Goal: Information Seeking & Learning: Understand process/instructions

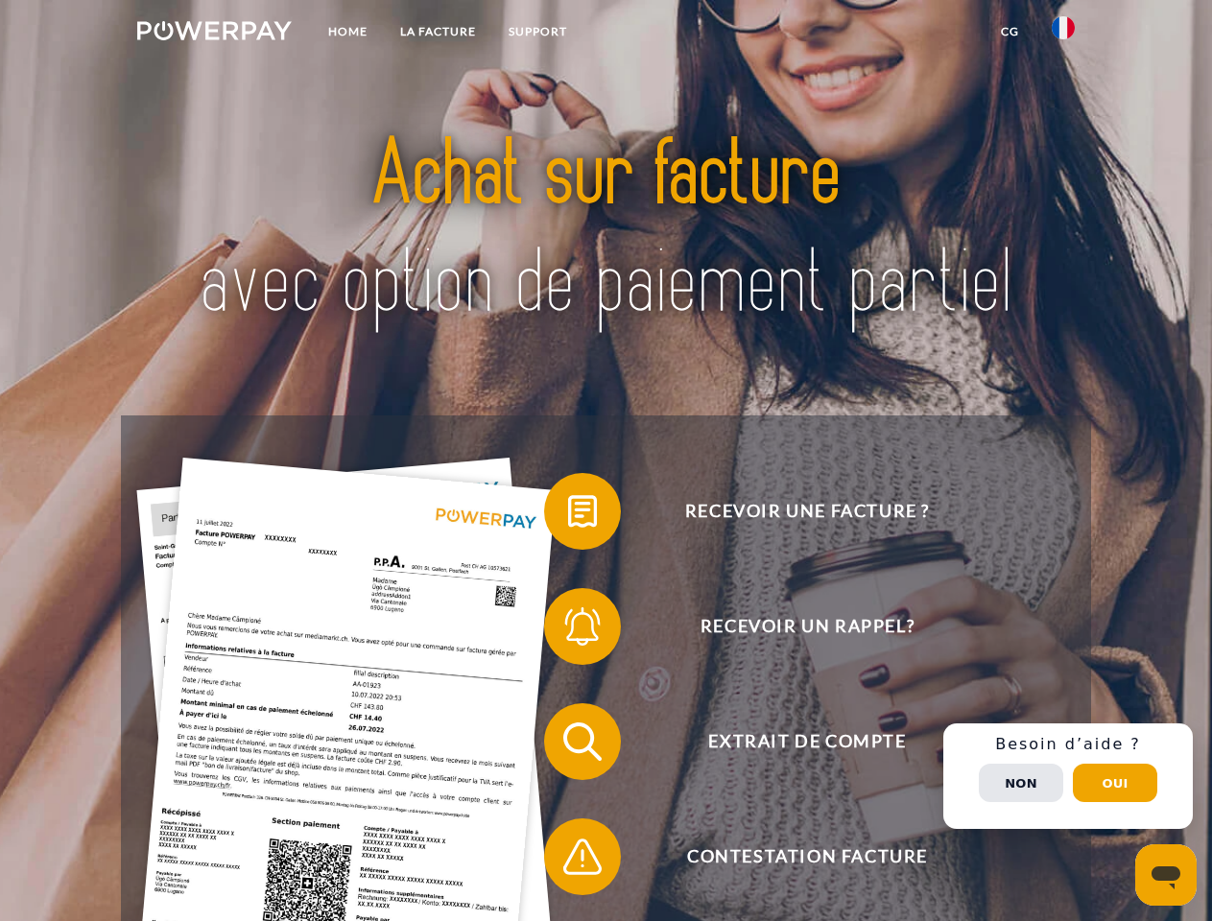
click at [214, 34] on img at bounding box center [214, 30] width 155 height 19
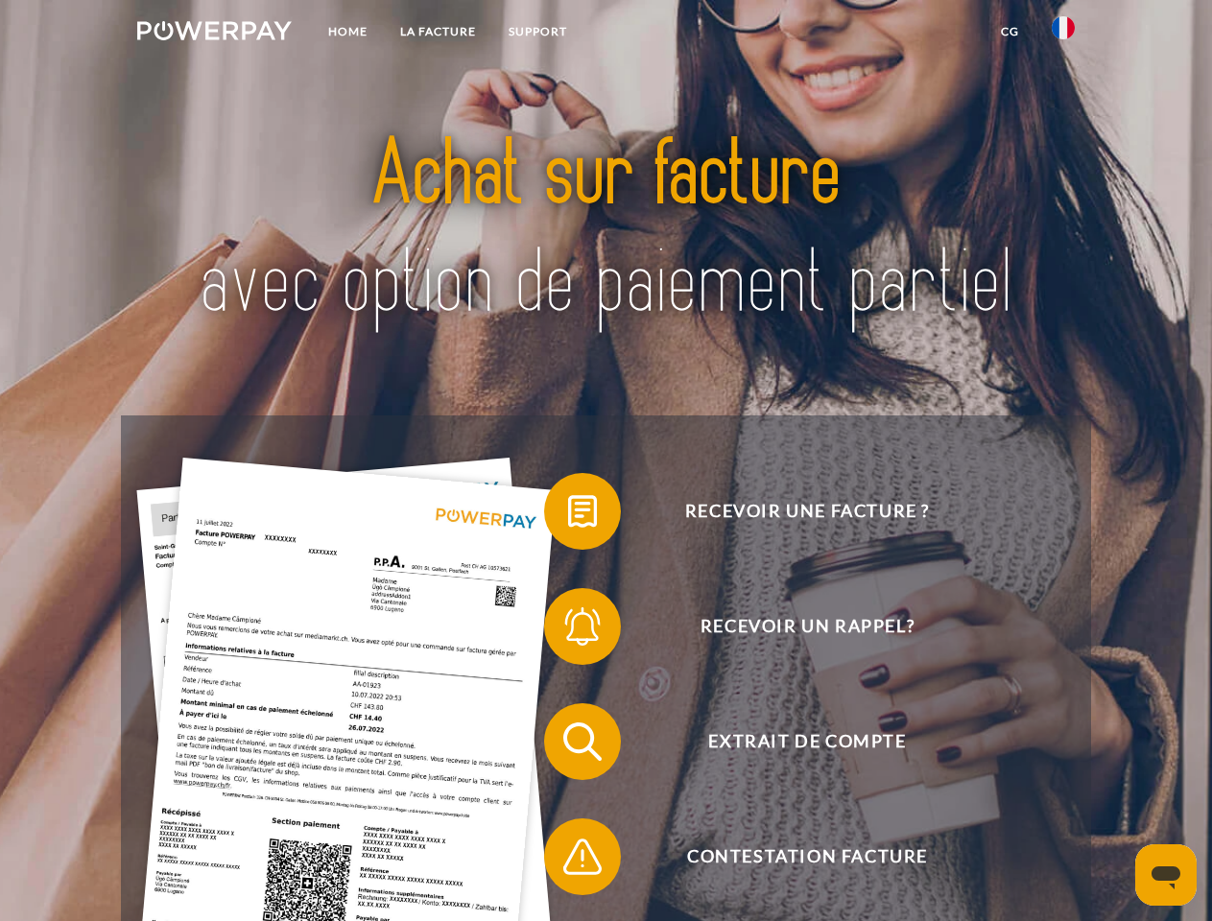
click at [1063, 34] on img at bounding box center [1063, 27] width 23 height 23
click at [1010, 32] on link "CG" at bounding box center [1010, 31] width 51 height 35
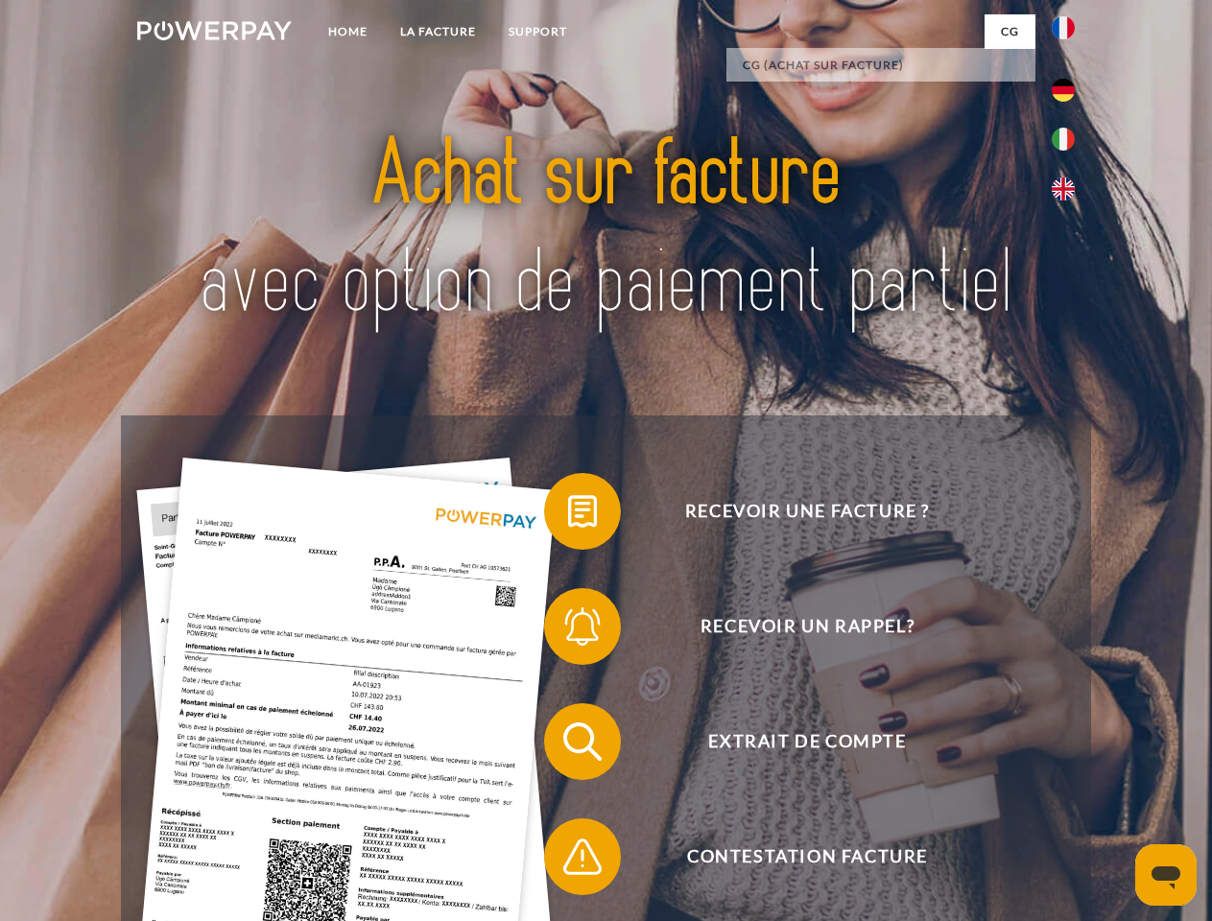
click at [568, 515] on span at bounding box center [554, 512] width 96 height 96
click at [568, 631] on span at bounding box center [554, 627] width 96 height 96
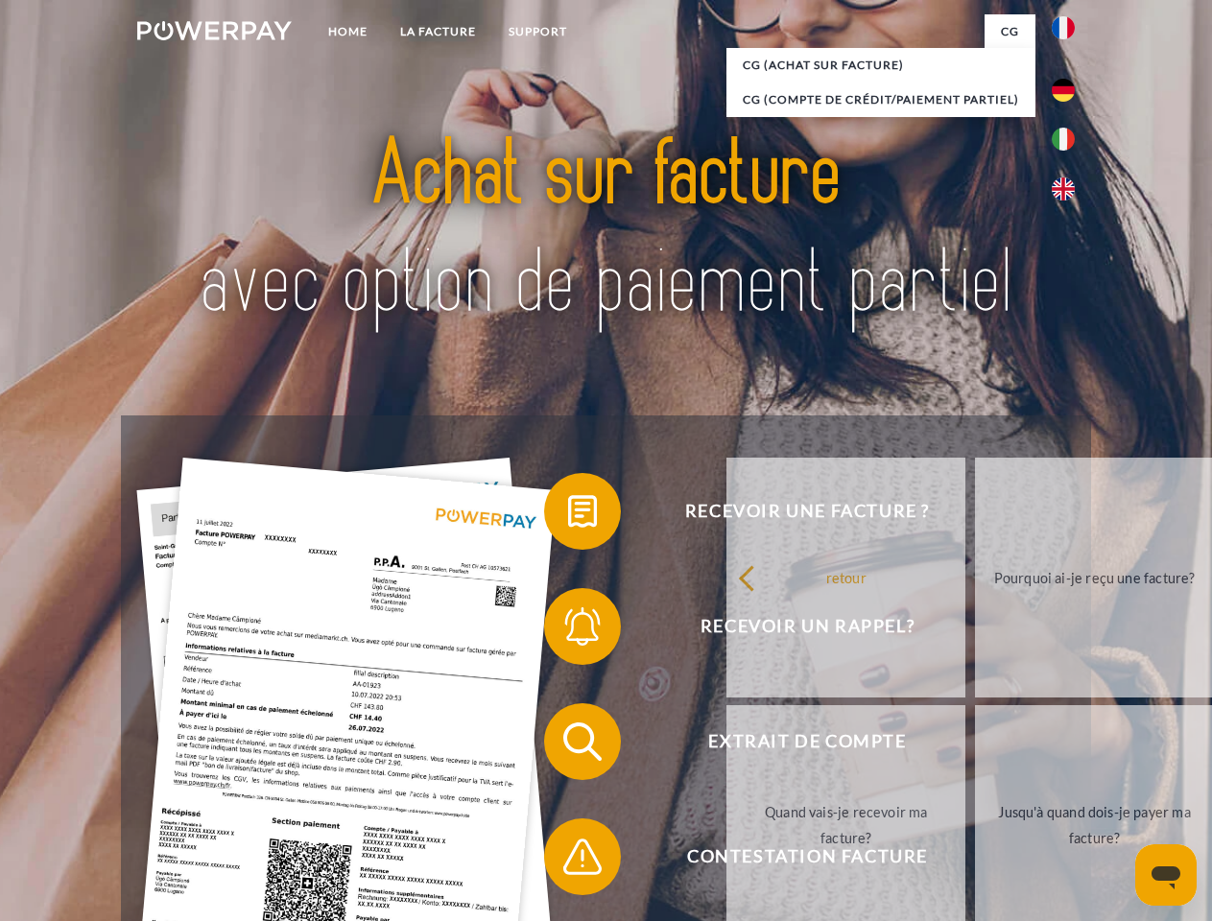
click at [975, 746] on link "Jusqu'à quand dois-je payer ma facture?" at bounding box center [1094, 825] width 239 height 240
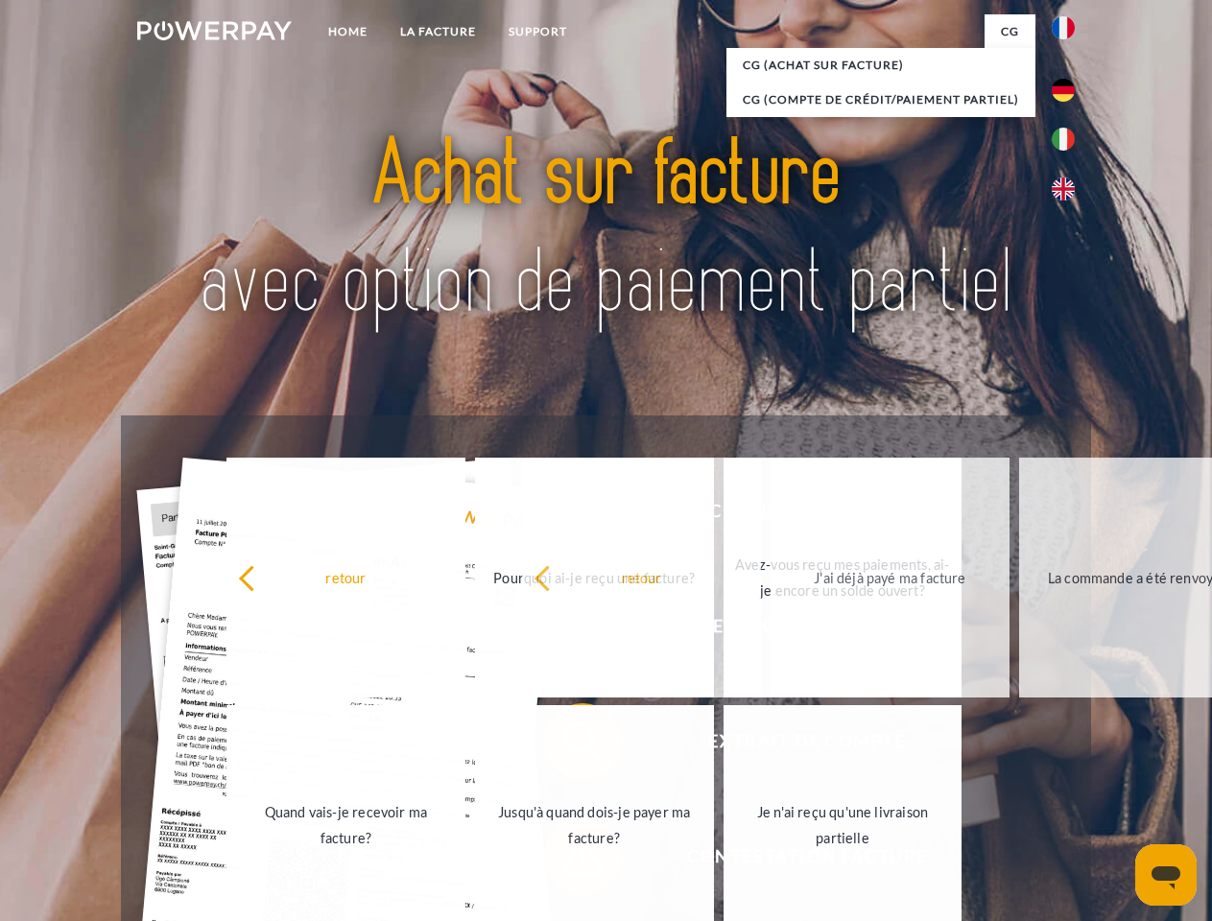
click at [568, 861] on span at bounding box center [554, 857] width 96 height 96
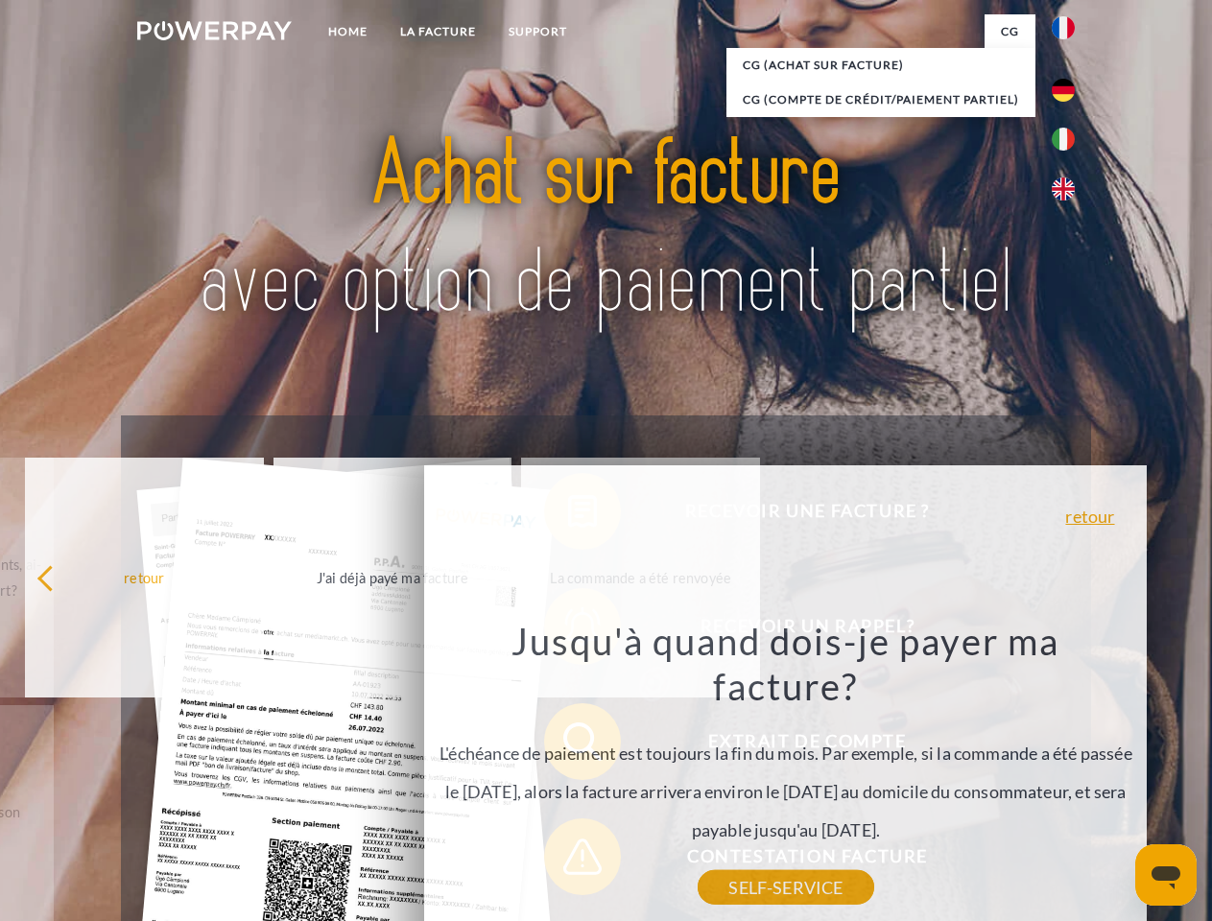
click at [1068, 776] on div "Recevoir une facture ? Recevoir un rappel? Extrait de compte retour" at bounding box center [605, 800] width 969 height 768
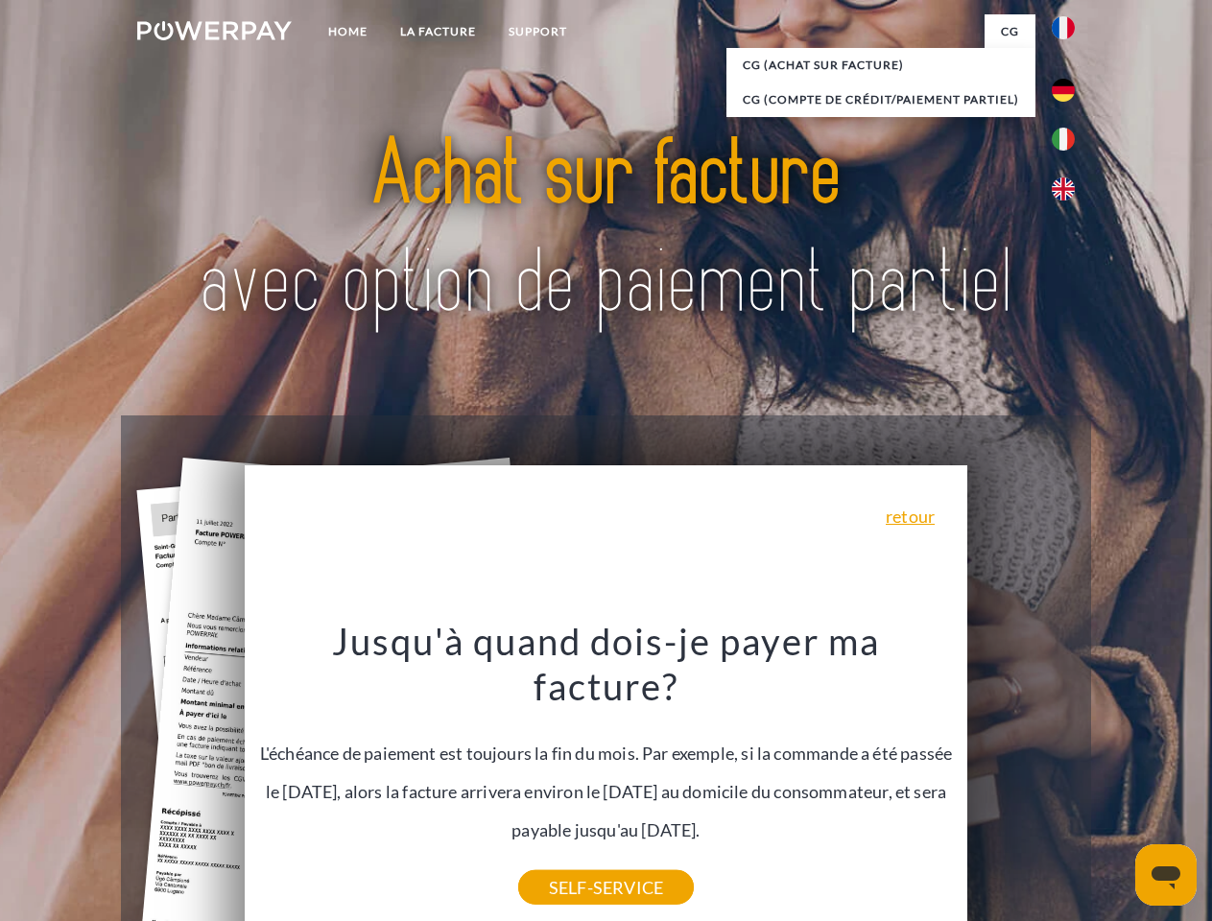
click at [1021, 780] on span "Extrait de compte" at bounding box center [807, 742] width 470 height 77
click at [1115, 783] on header "Home LA FACTURE Support" at bounding box center [606, 662] width 1212 height 1325
